Goal: Use online tool/utility: Utilize a website feature to perform a specific function

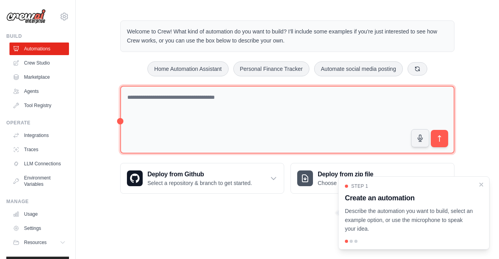
click at [245, 119] on textarea at bounding box center [287, 120] width 334 height 68
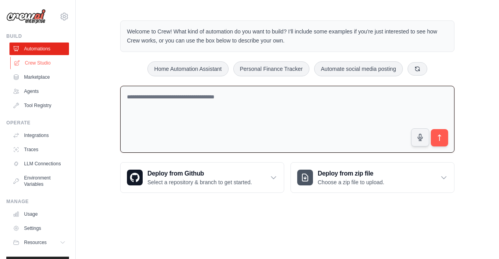
click at [28, 66] on link "Crew Studio" at bounding box center [40, 63] width 60 height 13
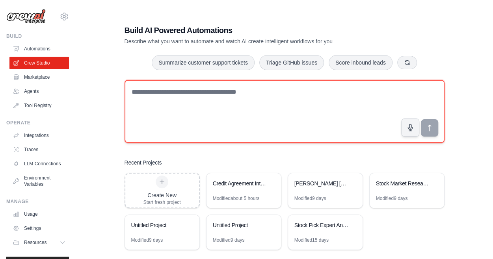
click at [291, 120] on textarea at bounding box center [285, 111] width 320 height 63
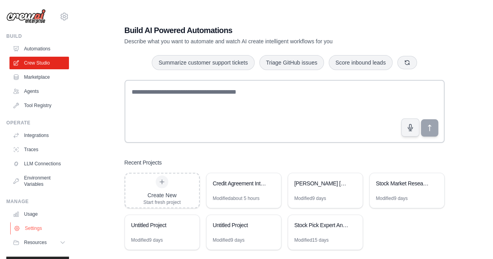
click at [29, 235] on link "Settings" at bounding box center [40, 228] width 60 height 13
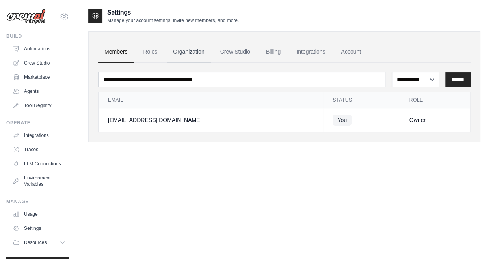
click at [206, 50] on link "Organization" at bounding box center [189, 51] width 44 height 21
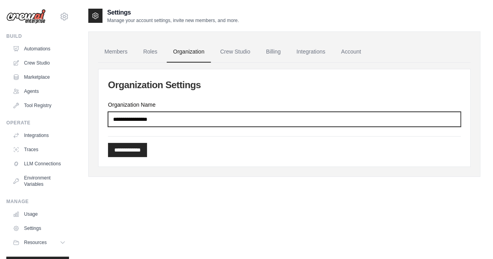
click at [173, 119] on input "Organization Name" at bounding box center [284, 119] width 353 height 15
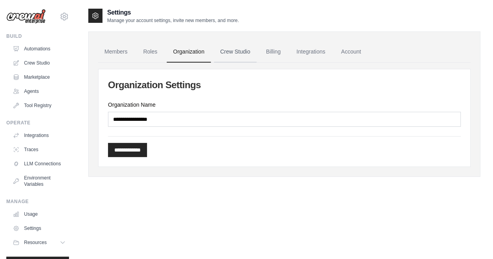
click at [246, 52] on link "Crew Studio" at bounding box center [235, 51] width 43 height 21
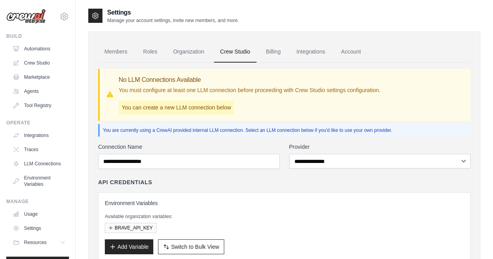
click at [278, 50] on link "Billing" at bounding box center [273, 51] width 27 height 21
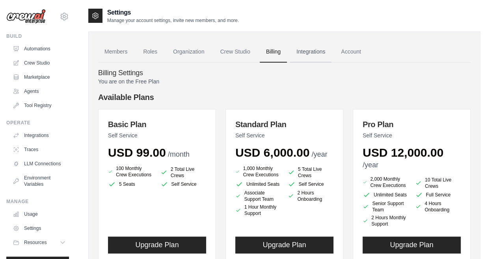
drag, startPoint x: 0, startPoint y: 0, endPoint x: 306, endPoint y: 52, distance: 310.3
click at [306, 52] on link "Integrations" at bounding box center [310, 51] width 41 height 21
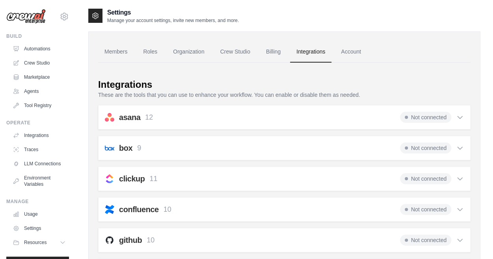
click at [218, 119] on div "asana 12 Not connected" at bounding box center [284, 117] width 359 height 11
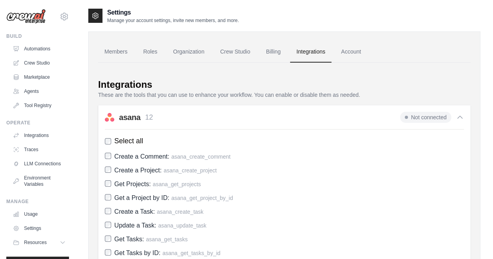
click at [218, 119] on div "asana 12 Not connected" at bounding box center [284, 117] width 359 height 11
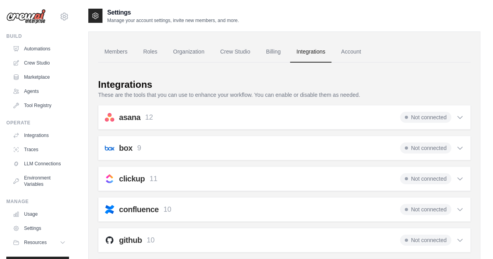
click at [212, 147] on div "box 9 Not connected" at bounding box center [284, 148] width 359 height 11
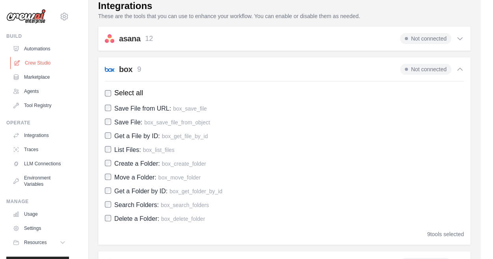
click at [30, 63] on link "Crew Studio" at bounding box center [40, 63] width 60 height 13
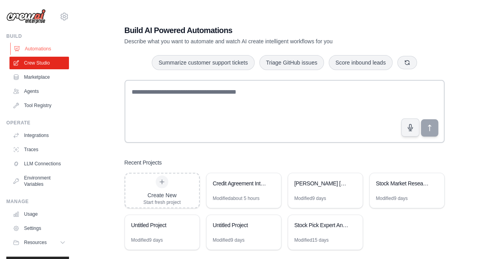
click at [34, 51] on link "Automations" at bounding box center [40, 49] width 60 height 13
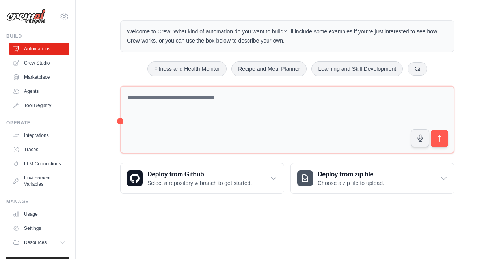
click at [46, 84] on ul "Automations Crew Studio Marketplace Agents Tool Registry" at bounding box center [39, 77] width 60 height 69
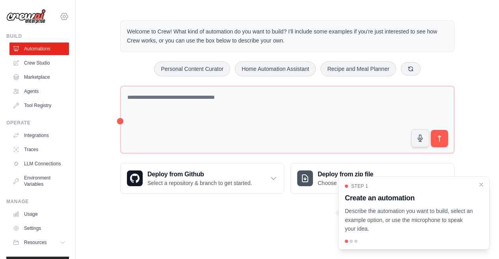
click at [60, 15] on icon at bounding box center [64, 16] width 9 height 9
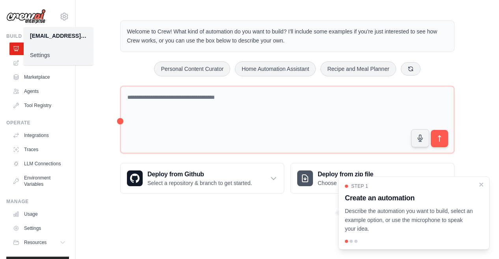
click at [57, 34] on div "[EMAIL_ADDRESS][DOMAIN_NAME]" at bounding box center [58, 36] width 57 height 8
click at [39, 57] on link "Settings" at bounding box center [58, 55] width 69 height 14
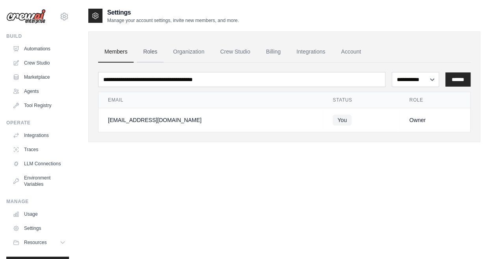
click at [162, 45] on link "Roles" at bounding box center [150, 51] width 27 height 21
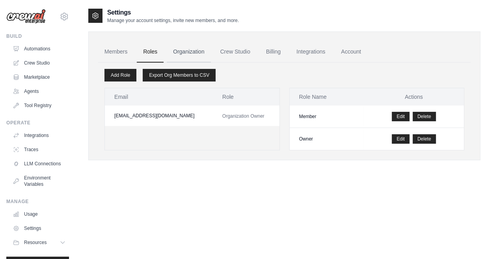
click at [185, 52] on link "Organization" at bounding box center [189, 51] width 44 height 21
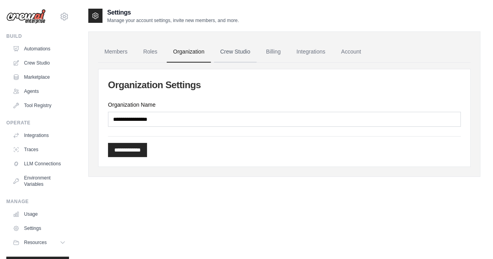
click at [225, 51] on link "Crew Studio" at bounding box center [235, 51] width 43 height 21
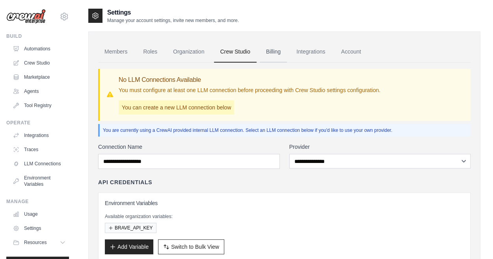
click at [262, 52] on link "Billing" at bounding box center [273, 51] width 27 height 21
click at [277, 48] on link "Billing" at bounding box center [273, 51] width 27 height 21
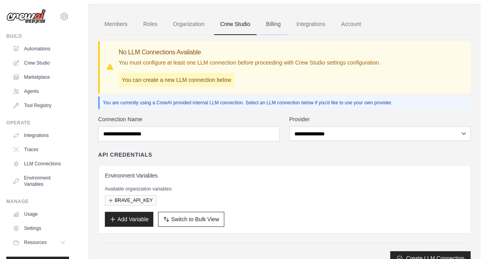
scroll to position [39, 0]
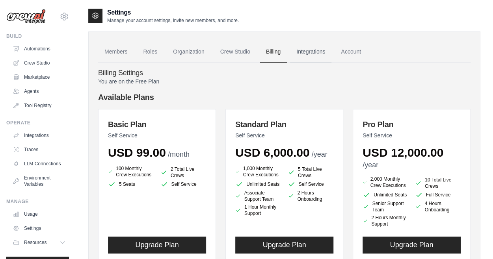
click at [310, 53] on link "Integrations" at bounding box center [310, 51] width 41 height 21
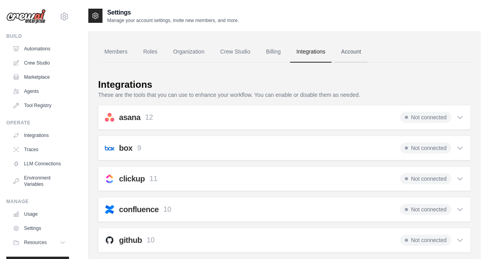
click at [338, 53] on link "Account" at bounding box center [351, 51] width 33 height 21
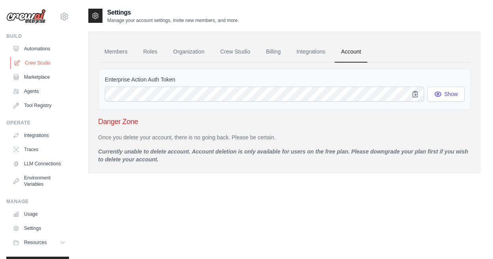
click at [39, 61] on link "Crew Studio" at bounding box center [40, 63] width 60 height 13
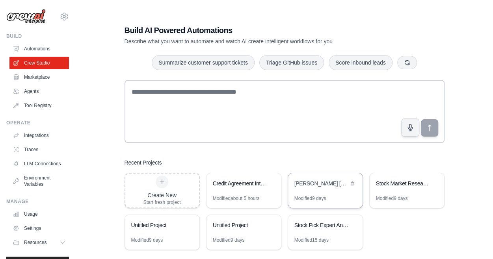
click at [323, 190] on div "[PERSON_NAME] [PERSON_NAME] Growth Value Analyzer" at bounding box center [325, 184] width 75 height 22
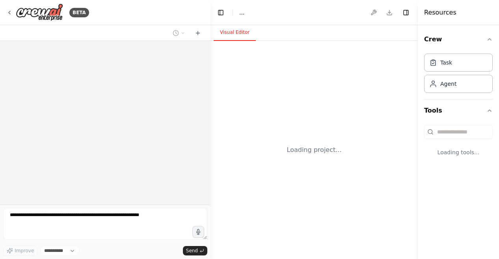
select select "****"
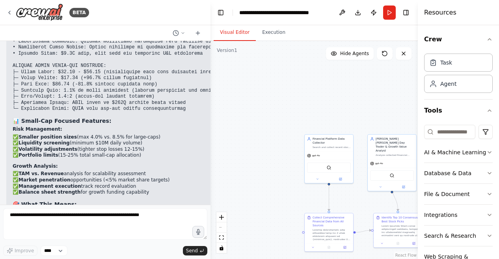
scroll to position [8064, 0]
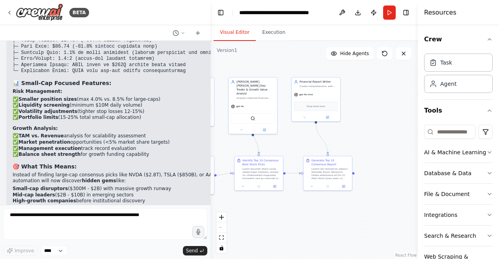
drag, startPoint x: 354, startPoint y: 198, endPoint x: 215, endPoint y: 140, distance: 150.4
click at [215, 140] on div ".deletable-edge-delete-btn { width: 20px; height: 20px; border: 0px solid #ffff…" at bounding box center [314, 150] width 207 height 218
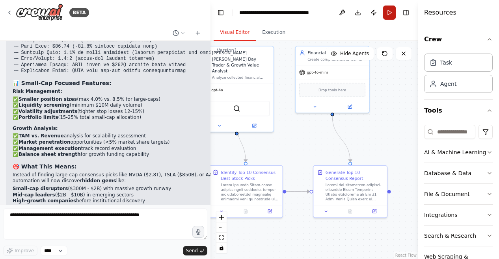
click at [392, 14] on button "Run" at bounding box center [389, 13] width 13 height 14
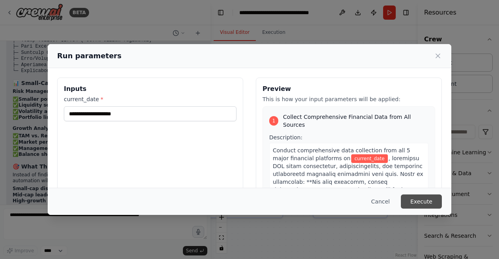
click at [428, 201] on button "Execute" at bounding box center [421, 202] width 41 height 14
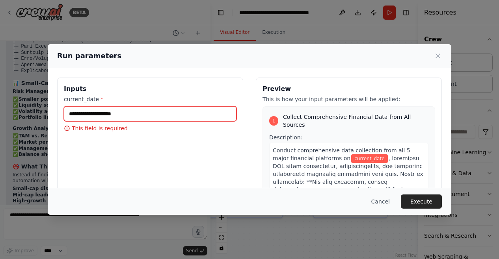
click at [147, 114] on input "current_date *" at bounding box center [150, 113] width 173 height 15
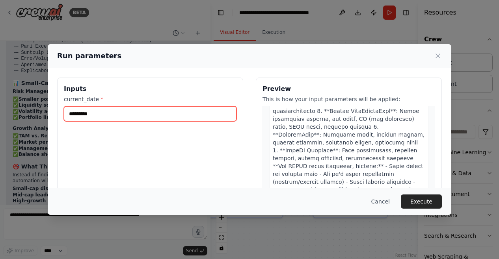
scroll to position [158, 0]
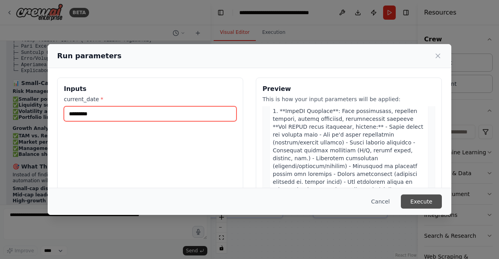
type input "*********"
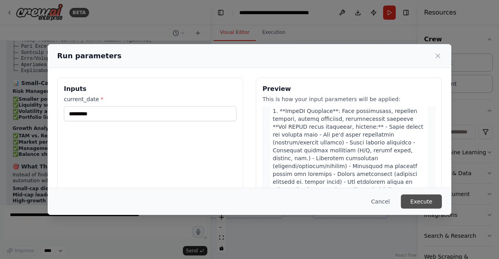
click at [421, 201] on button "Execute" at bounding box center [421, 202] width 41 height 14
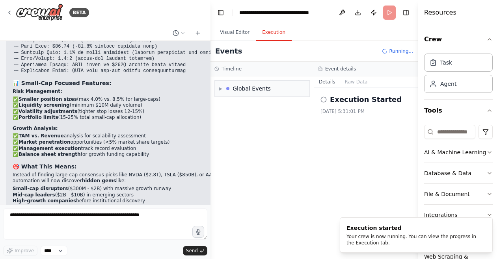
click at [256, 41] on button "Execution" at bounding box center [274, 32] width 36 height 17
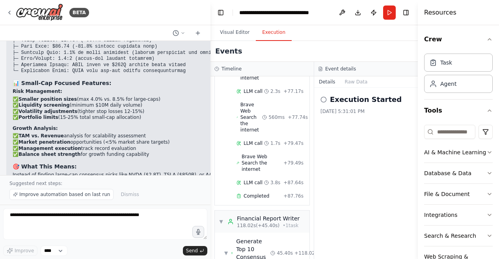
scroll to position [1638, 0]
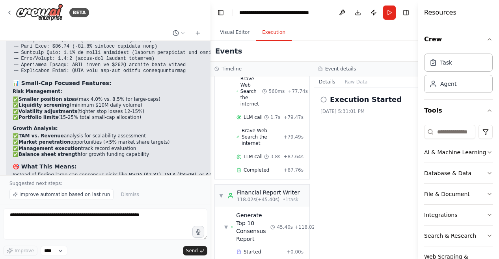
click at [234, 35] on button "Visual Editor" at bounding box center [235, 32] width 42 height 17
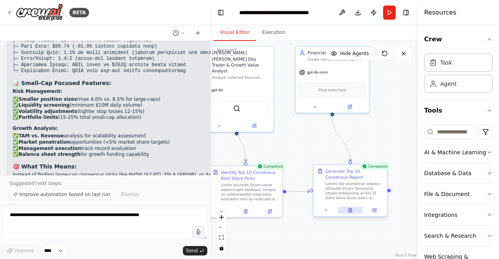
click at [351, 212] on icon at bounding box center [350, 211] width 3 height 4
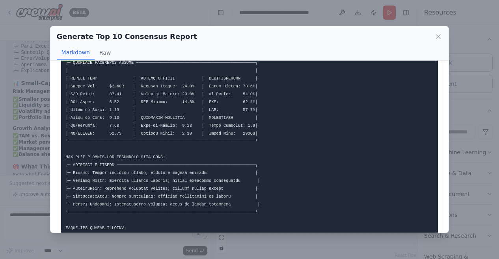
scroll to position [355, 0]
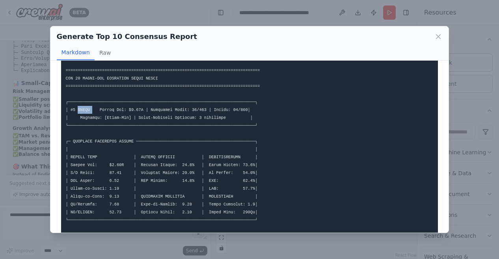
drag, startPoint x: 89, startPoint y: 110, endPoint x: 76, endPoint y: 110, distance: 12.6
copy code "$AAPL"
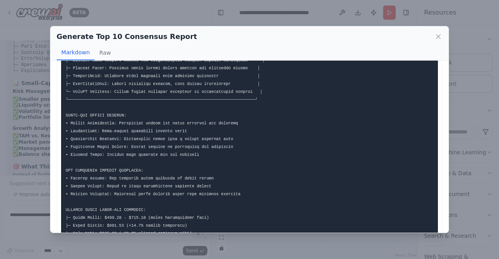
scroll to position [887, 0]
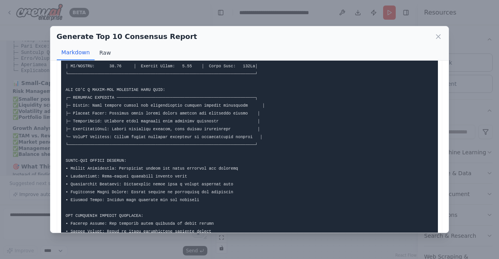
click at [108, 51] on button "Raw" at bounding box center [105, 52] width 21 height 15
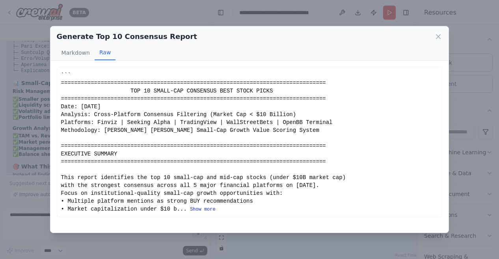
click at [190, 212] on button "Show more" at bounding box center [203, 210] width 26 height 6
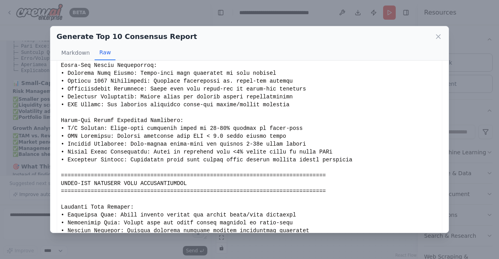
scroll to position [1476, 0]
